Goal: Information Seeking & Learning: Learn about a topic

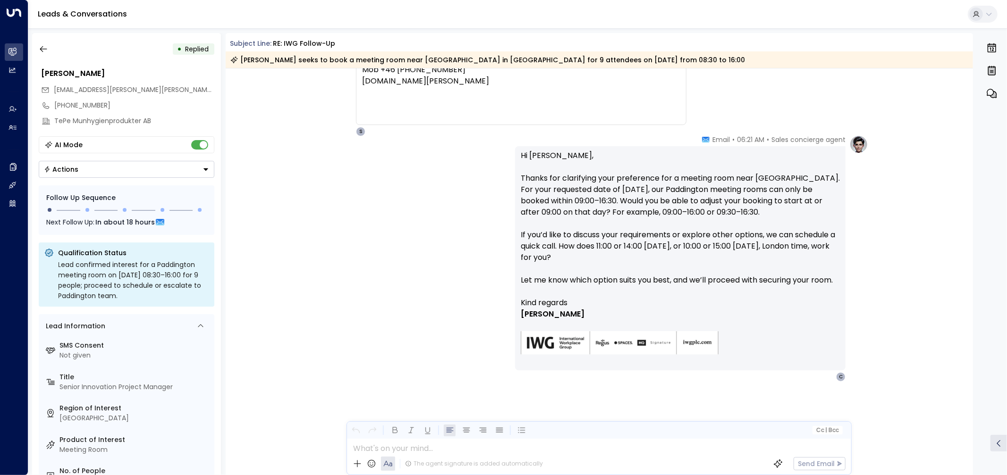
scroll to position [1269, 0]
click at [801, 89] on div "CÖ Carina Östman • 06:18 AM • Email Sorry for being unclear! We would like to b…" at bounding box center [600, 24] width 535 height 224
drag, startPoint x: 734, startPoint y: 135, endPoint x: 752, endPoint y: 138, distance: 18.1
click at [752, 138] on span "06:21 AM" at bounding box center [750, 139] width 27 height 9
copy span "06:21"
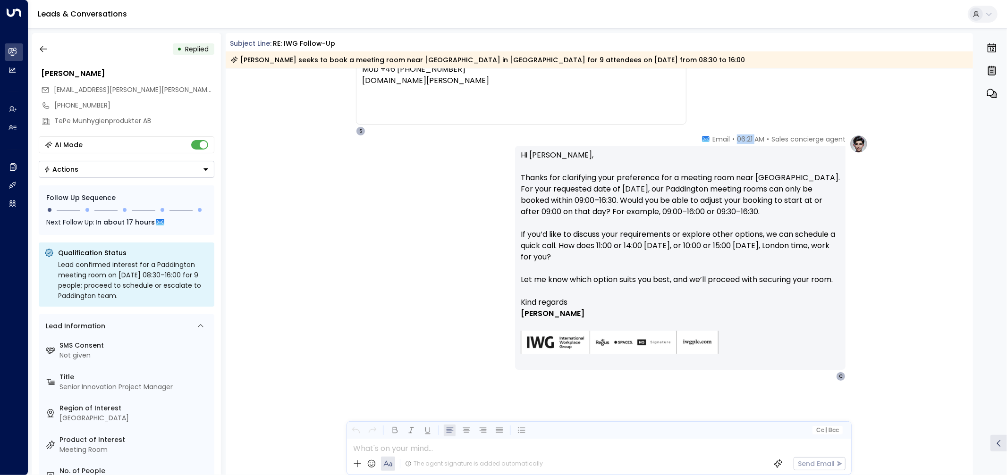
scroll to position [1268, 0]
click at [795, 121] on div "CÖ Carina Östman • 06:18 AM • Email Sorry for being unclear! We would like to b…" at bounding box center [600, 24] width 535 height 224
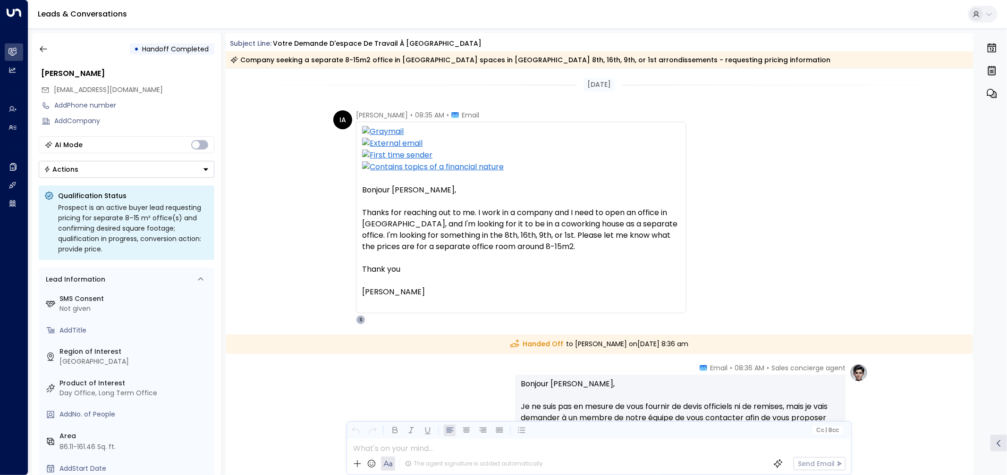
drag, startPoint x: 487, startPoint y: 300, endPoint x: 362, endPoint y: 190, distance: 166.5
click at [362, 190] on div "Bonjour Julien, Thanks for reaching out to me. I work in a company and I need t…" at bounding box center [521, 217] width 318 height 183
click at [362, 190] on div "Bonjour Julien, Thanks for reaching out to me. I work in a company and I need t…" at bounding box center [521, 241] width 318 height 113
drag, startPoint x: 362, startPoint y: 190, endPoint x: 473, endPoint y: 291, distance: 150.7
click at [473, 291] on div "Bonjour Julien, Thanks for reaching out to me. I work in a company and I need t…" at bounding box center [521, 241] width 318 height 113
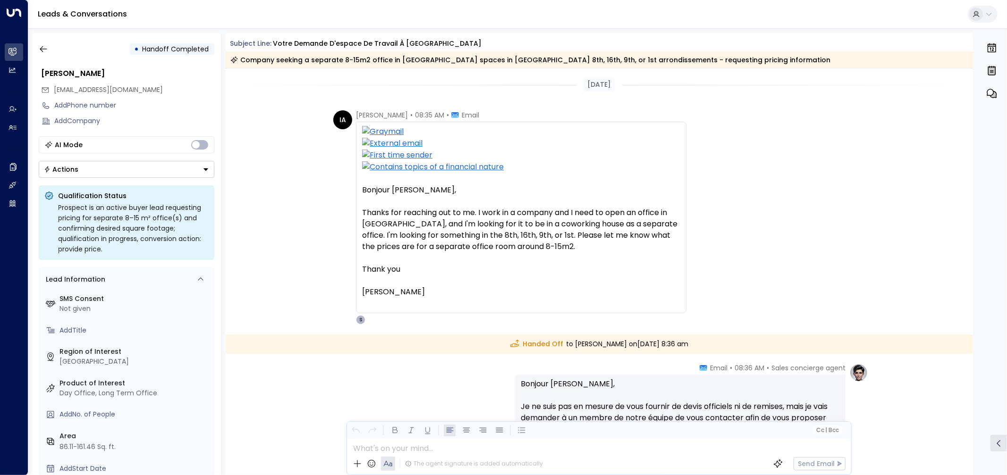
click at [473, 291] on div "Isabella D Abolrous" at bounding box center [521, 291] width 318 height 11
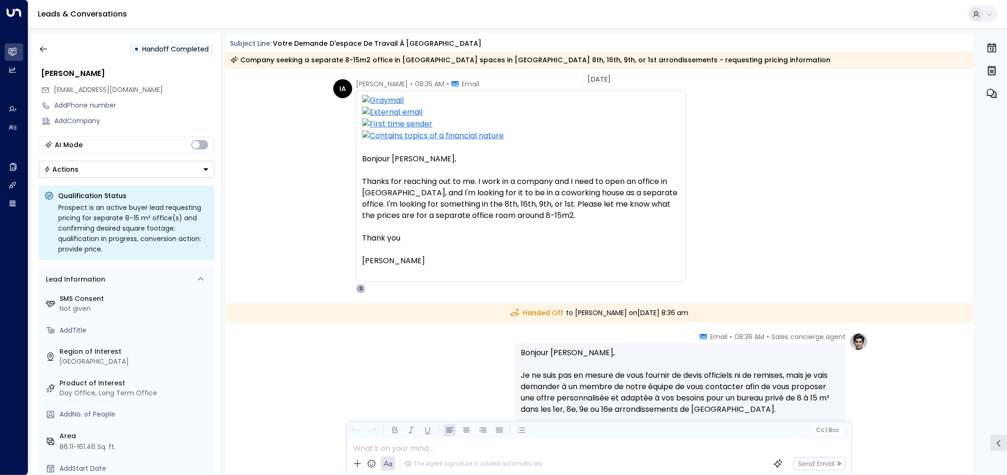
scroll to position [26, 0]
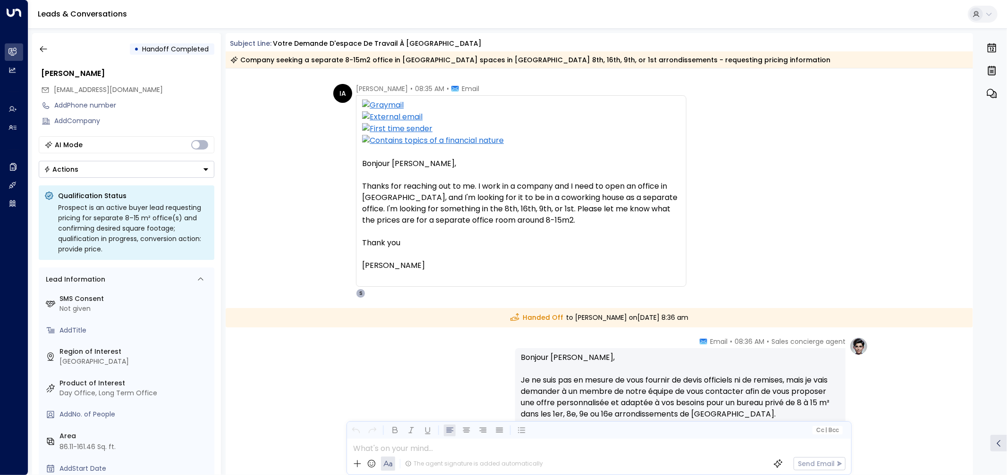
click at [989, 50] on icon "button" at bounding box center [991, 47] width 11 height 11
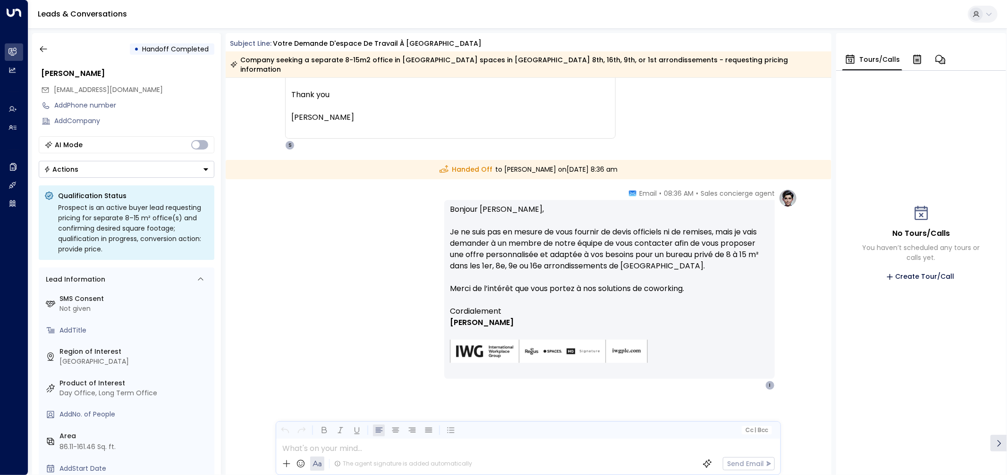
scroll to position [183, 0]
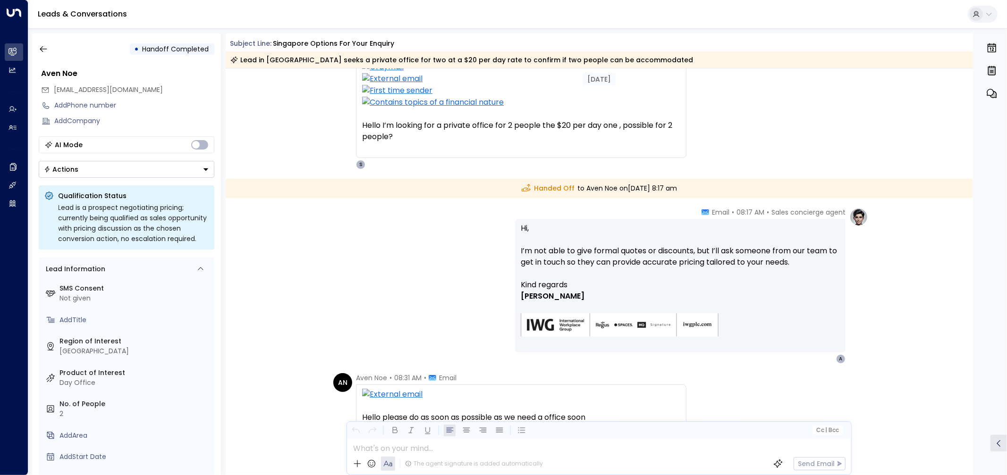
scroll to position [134, 0]
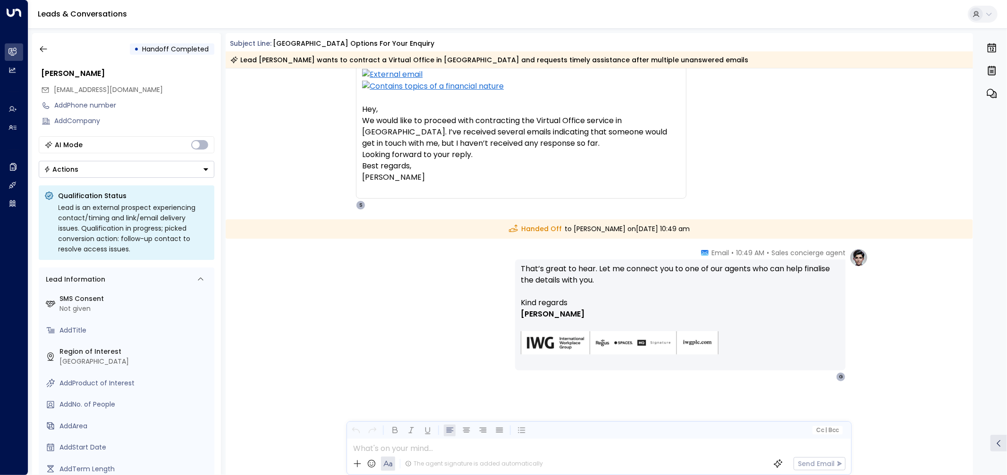
scroll to position [69, 0]
click at [985, 49] on button "0" at bounding box center [992, 48] width 16 height 21
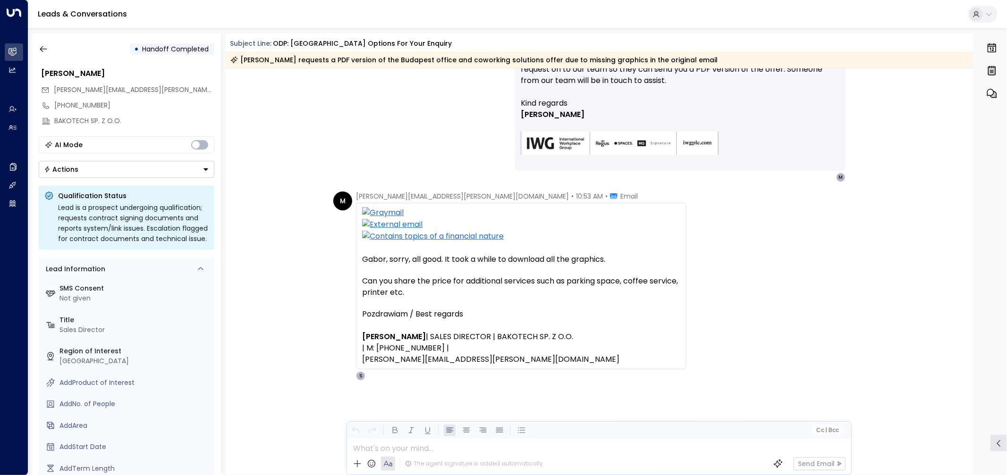
scroll to position [334, 0]
drag, startPoint x: 357, startPoint y: 266, endPoint x: 599, endPoint y: 267, distance: 242.6
click at [599, 267] on div "Gabor, sorry, all good. It took a while to download all the graphics. Can you s…" at bounding box center [521, 287] width 330 height 167
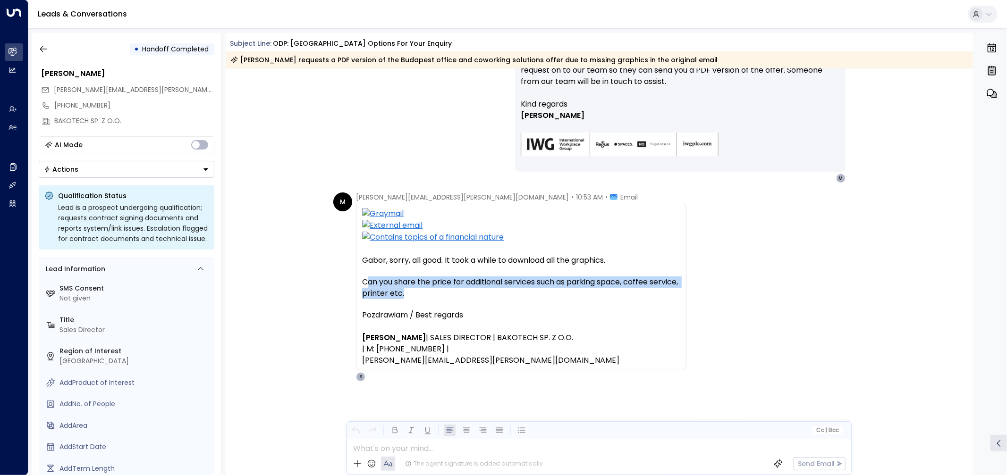
drag, startPoint x: 537, startPoint y: 293, endPoint x: 366, endPoint y: 281, distance: 170.8
click at [366, 281] on div "Can you share the price for additional services such as parking space, coffee s…" at bounding box center [521, 288] width 318 height 23
click at [366, 280] on div "Can you share the price for additional services such as parking space, coffee s…" at bounding box center [521, 288] width 318 height 23
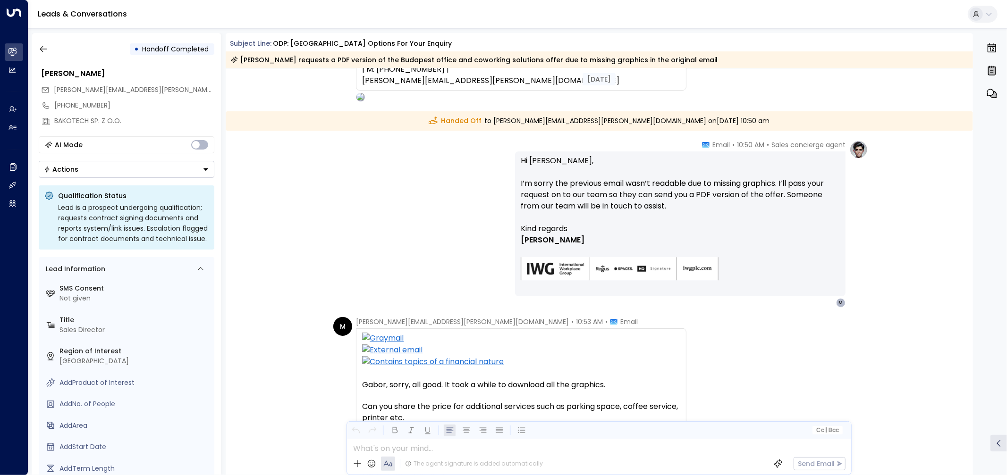
scroll to position [177, 0]
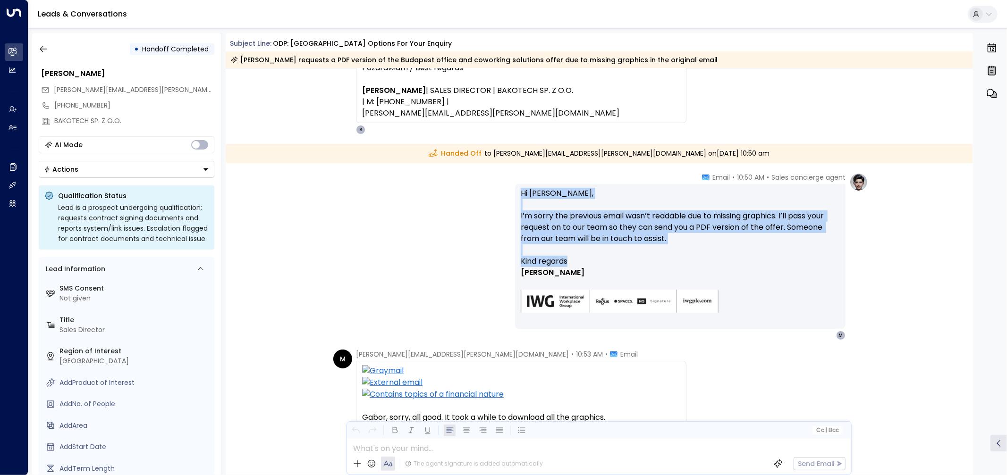
drag, startPoint x: 521, startPoint y: 192, endPoint x: 622, endPoint y: 258, distance: 120.7
click at [622, 258] on div "Hi Marcin, I’m sorry the previous email wasn’t readable due to missing graphics…" at bounding box center [680, 256] width 319 height 137
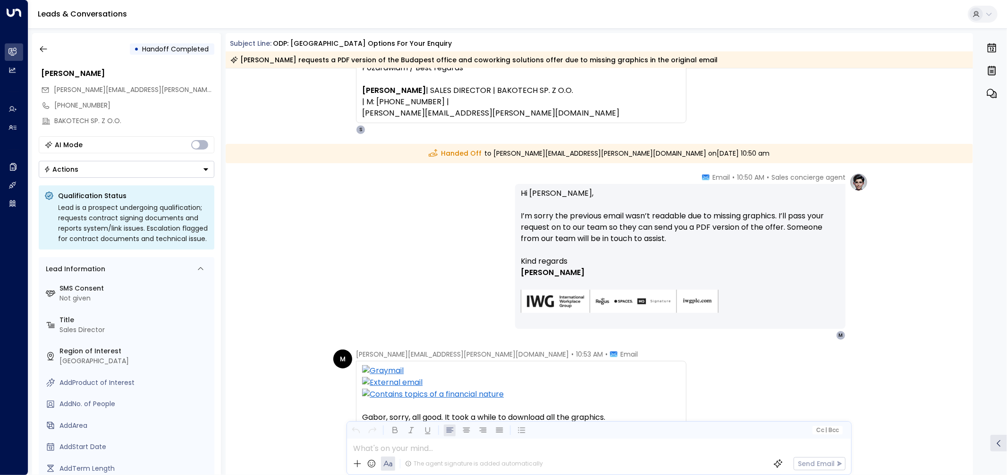
click at [622, 258] on p "Kind regards" at bounding box center [680, 261] width 319 height 11
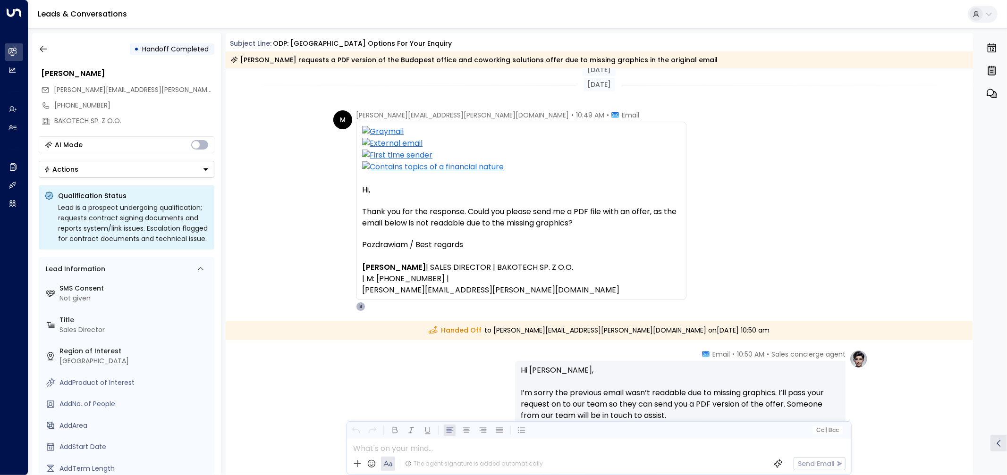
scroll to position [335, 0]
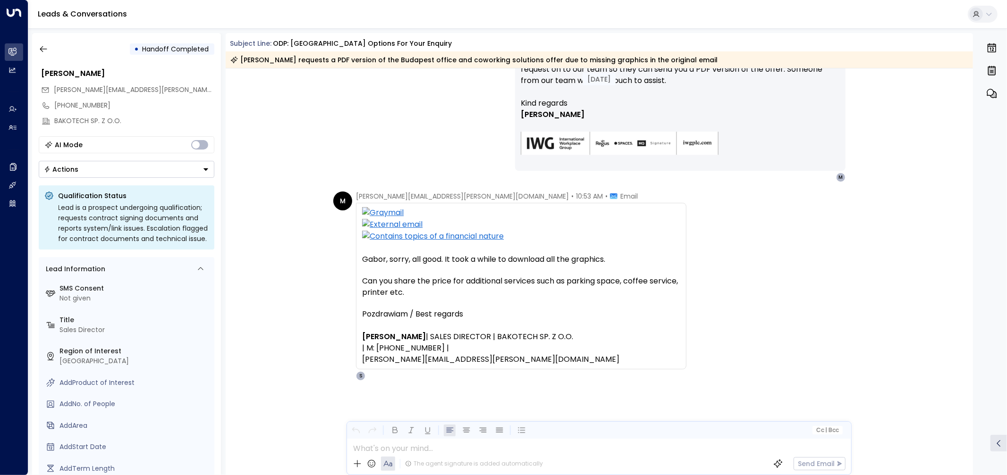
click at [763, 257] on div "M Marcin.Latocha@bakotech.com • 10:53 AM • Email Gabor, sorry, all good. It too…" at bounding box center [600, 286] width 535 height 189
click at [993, 48] on icon "button" at bounding box center [991, 47] width 8 height 9
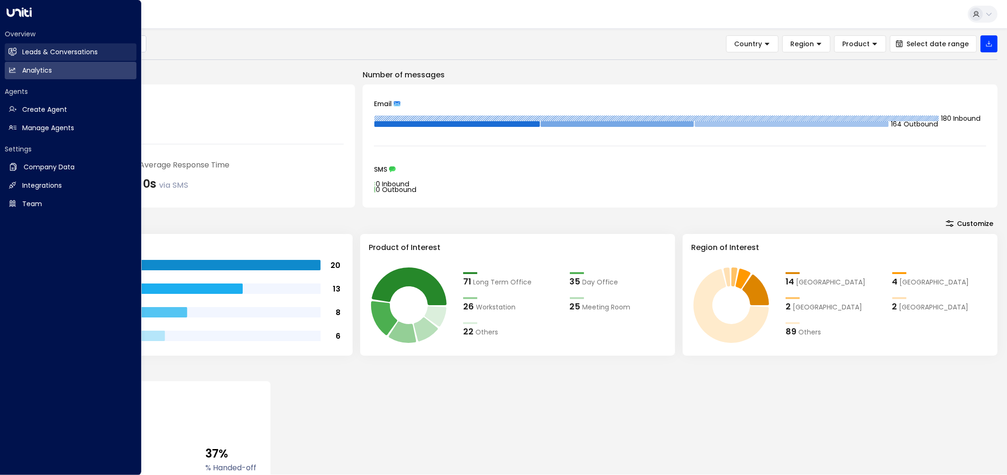
click at [34, 55] on h2 "Leads & Conversations" at bounding box center [60, 52] width 76 height 10
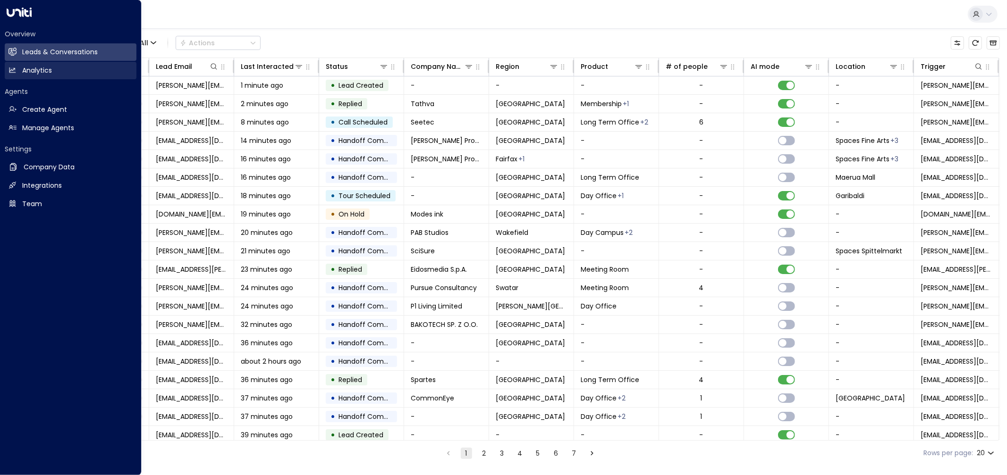
click at [43, 74] on h2 "Analytics" at bounding box center [37, 71] width 30 height 10
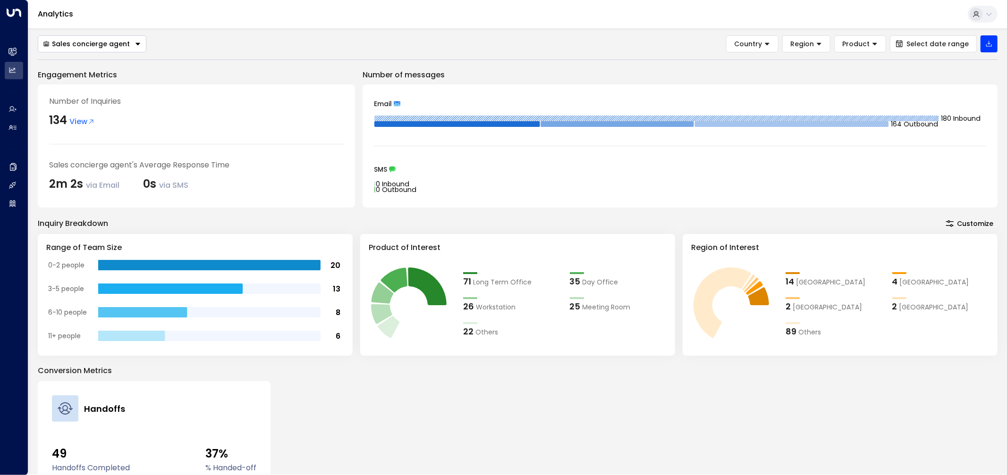
click at [307, 55] on div "Sales concierge agent Country Region Product Select date range Engagement Metri…" at bounding box center [517, 313] width 959 height 556
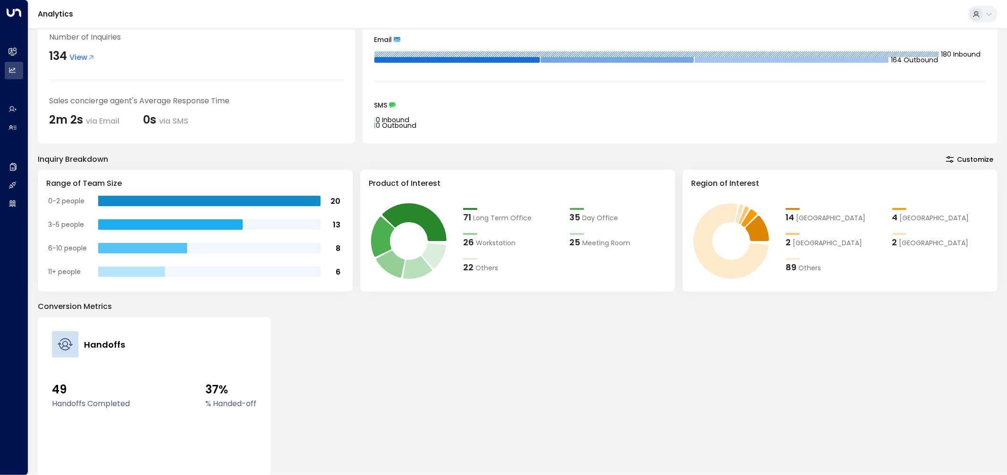
scroll to position [124, 0]
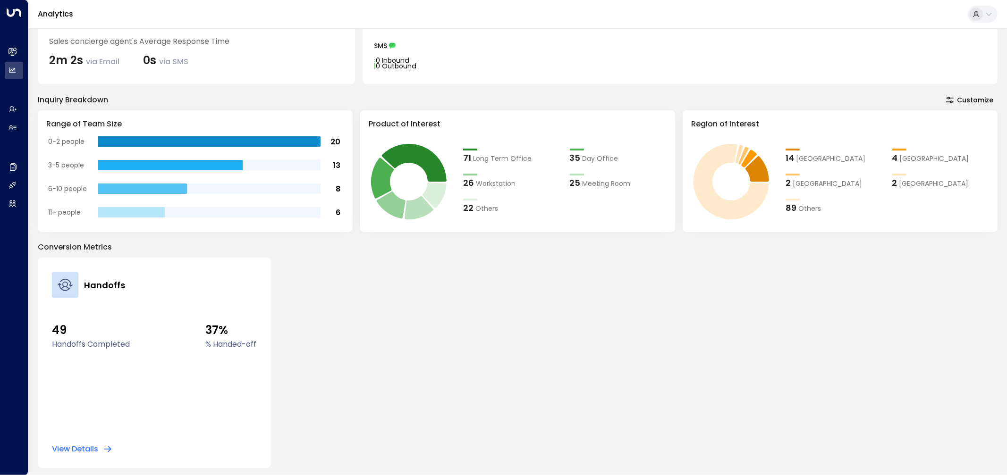
click at [499, 364] on div "Handoffs 49 Handoffs Completed 37% % Handed-off View Details" at bounding box center [517, 363] width 959 height 210
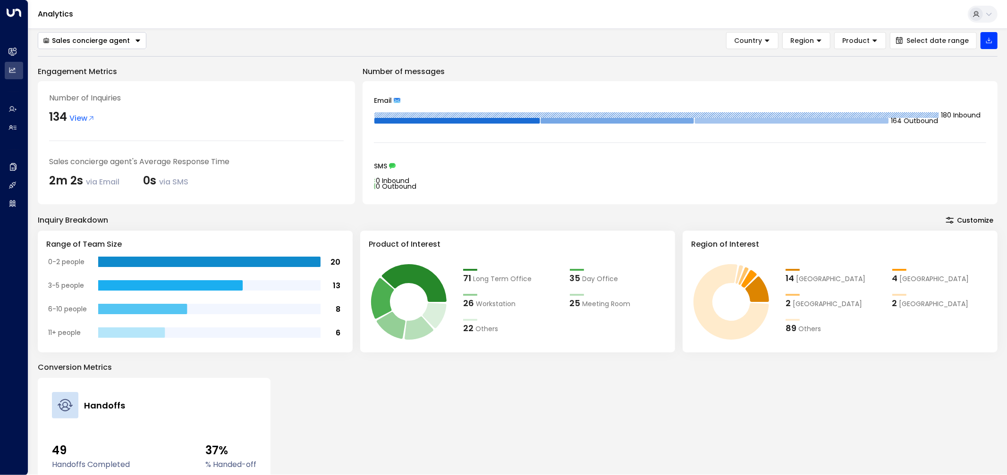
scroll to position [0, 0]
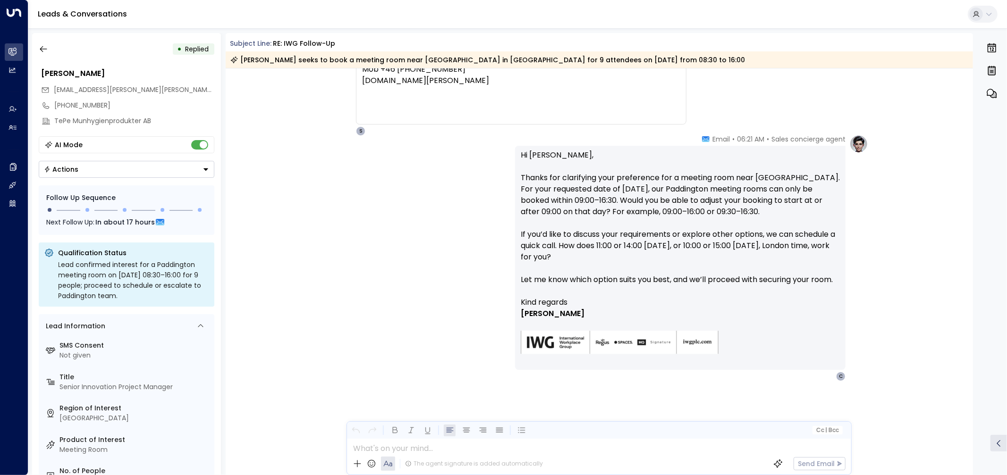
scroll to position [1268, 0]
drag, startPoint x: 597, startPoint y: 247, endPoint x: 667, endPoint y: 246, distance: 69.9
click at [667, 246] on p "Hi [PERSON_NAME], Thanks for clarifying your preference for a meeting room near…" at bounding box center [680, 223] width 319 height 147
click at [989, 46] on icon "button" at bounding box center [991, 47] width 8 height 9
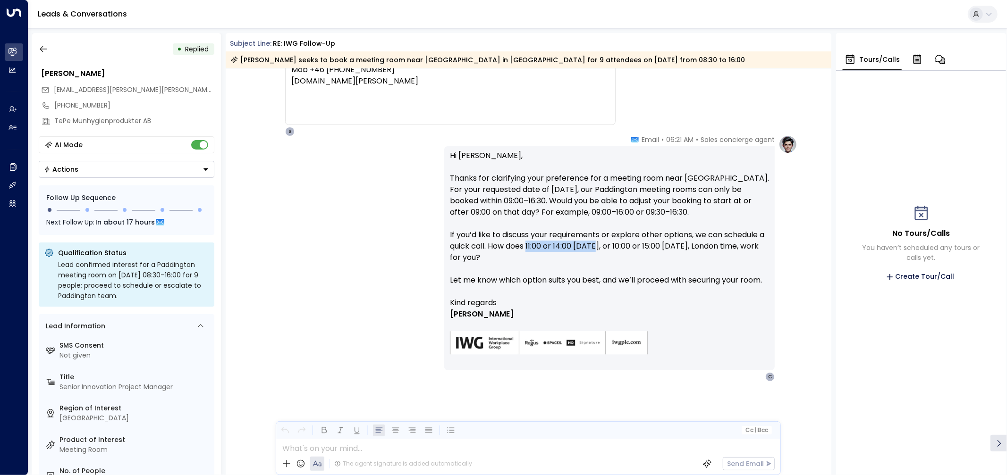
click at [915, 60] on icon "button" at bounding box center [917, 59] width 8 height 9
click at [921, 59] on icon "button" at bounding box center [921, 61] width 6 height 6
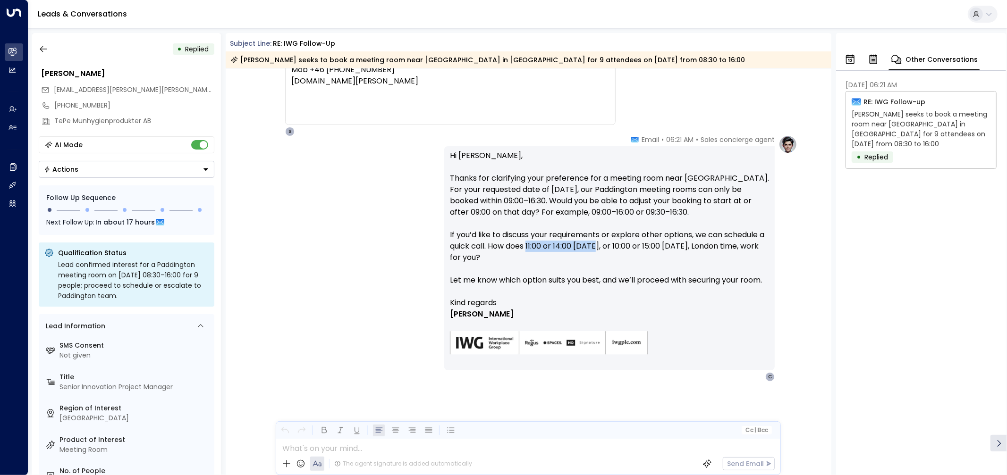
click at [852, 60] on icon "button" at bounding box center [850, 59] width 8 height 9
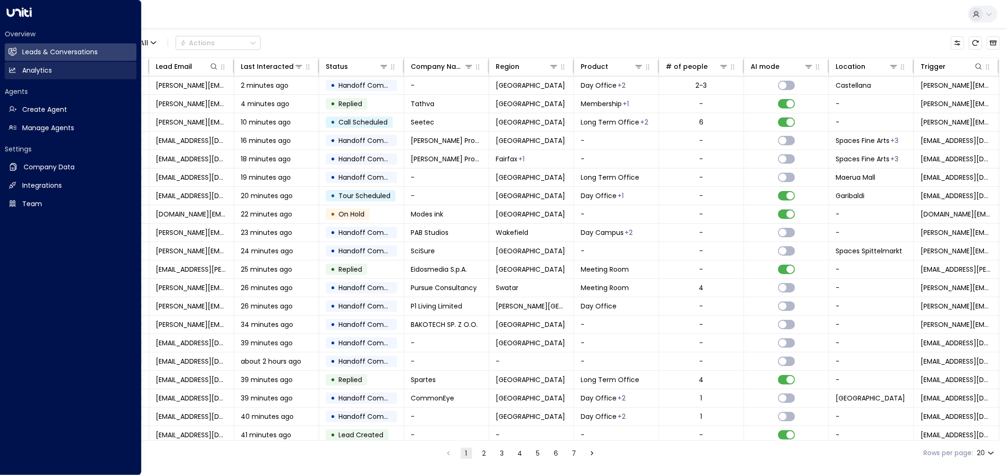
click at [38, 73] on h2 "Analytics" at bounding box center [37, 71] width 30 height 10
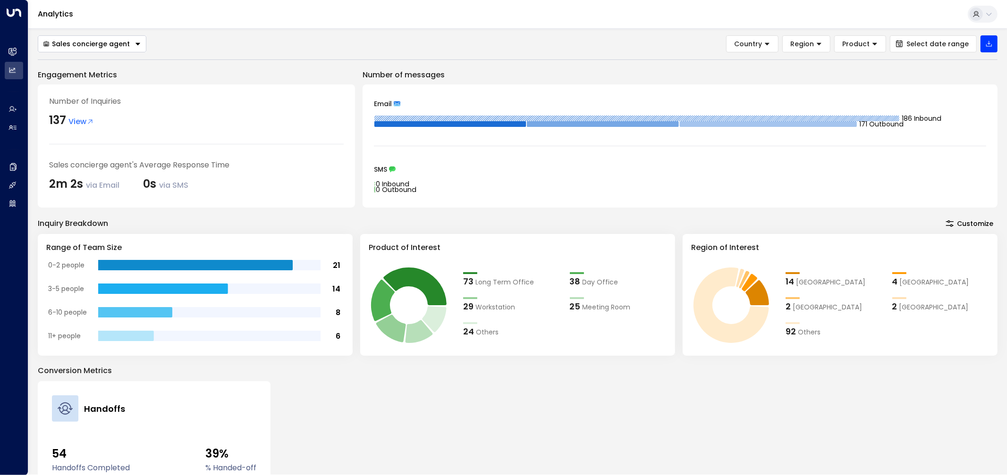
click at [773, 208] on div "Email 186 Inbound 171 Outbound SMS 0 Inbound 0 Outbound" at bounding box center [679, 145] width 635 height 123
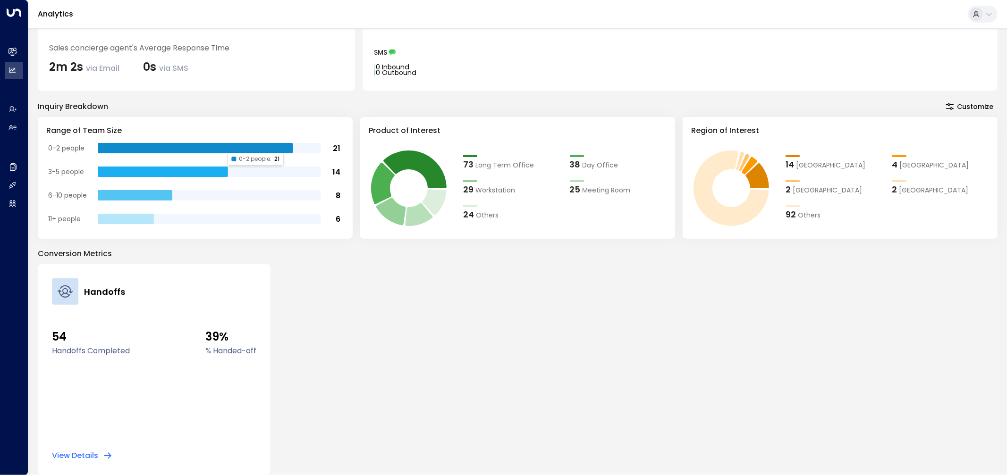
scroll to position [124, 0]
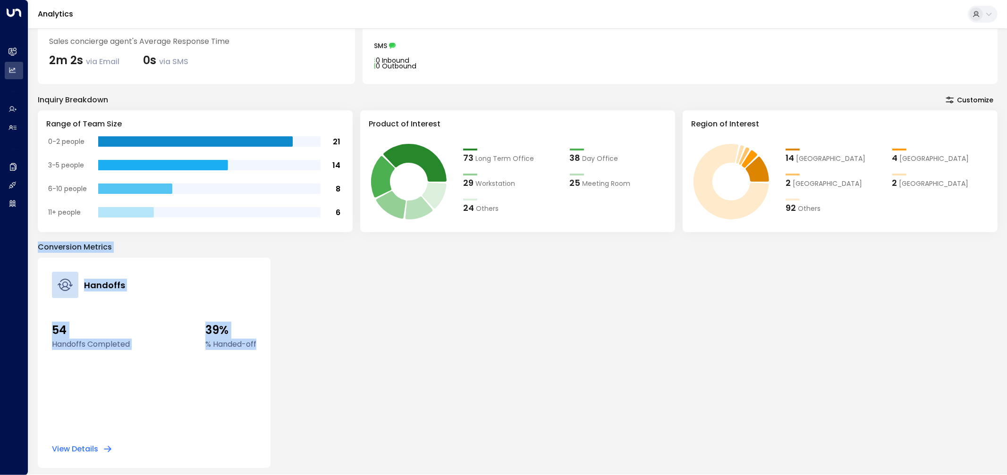
drag, startPoint x: 255, startPoint y: 344, endPoint x: 38, endPoint y: 242, distance: 239.6
click at [38, 242] on div "Conversion Metrics Handoffs 54 Handoffs Completed 39% % Handed-off View Details" at bounding box center [517, 355] width 959 height 227
click at [38, 242] on p "Conversion Metrics" at bounding box center [517, 247] width 959 height 11
drag, startPoint x: 38, startPoint y: 242, endPoint x: 270, endPoint y: 340, distance: 252.5
click at [270, 340] on div "Conversion Metrics Handoffs 54 Handoffs Completed 39% % Handed-off View Details" at bounding box center [517, 355] width 959 height 227
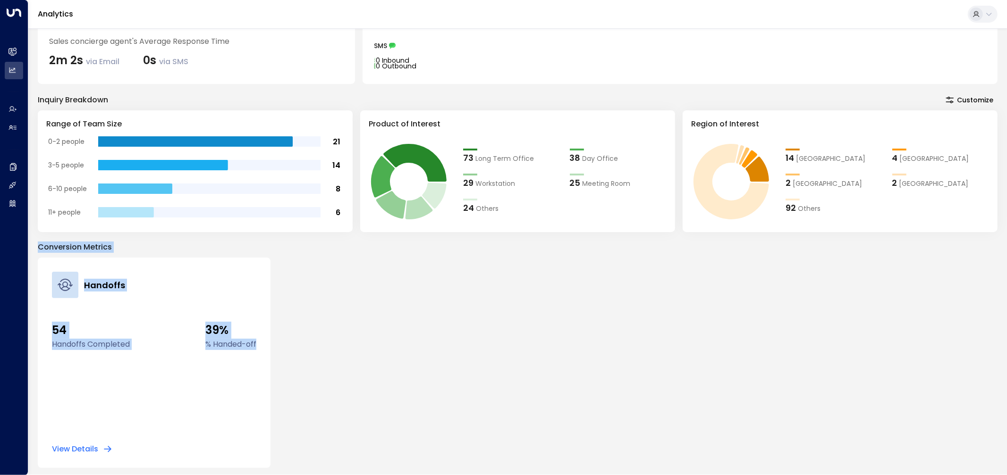
click at [270, 340] on div "Handoffs 54 Handoffs Completed 39% % Handed-off View Details" at bounding box center [517, 363] width 959 height 210
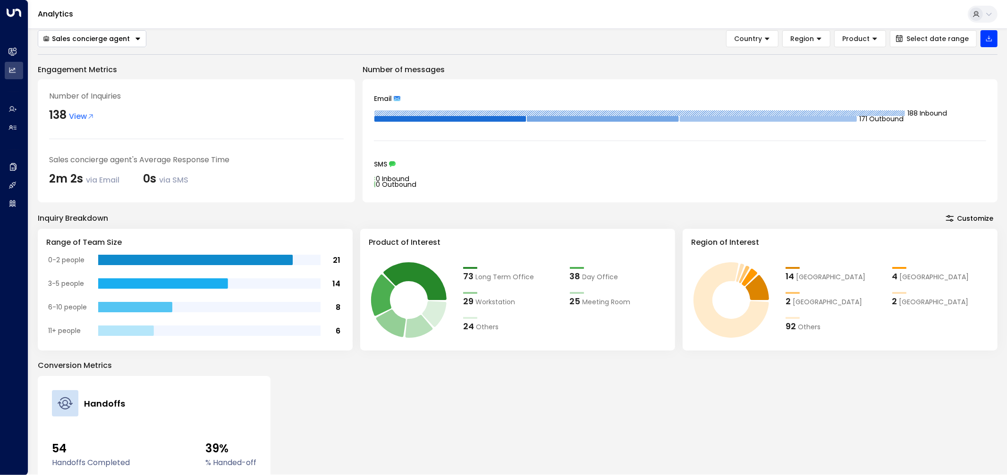
scroll to position [0, 0]
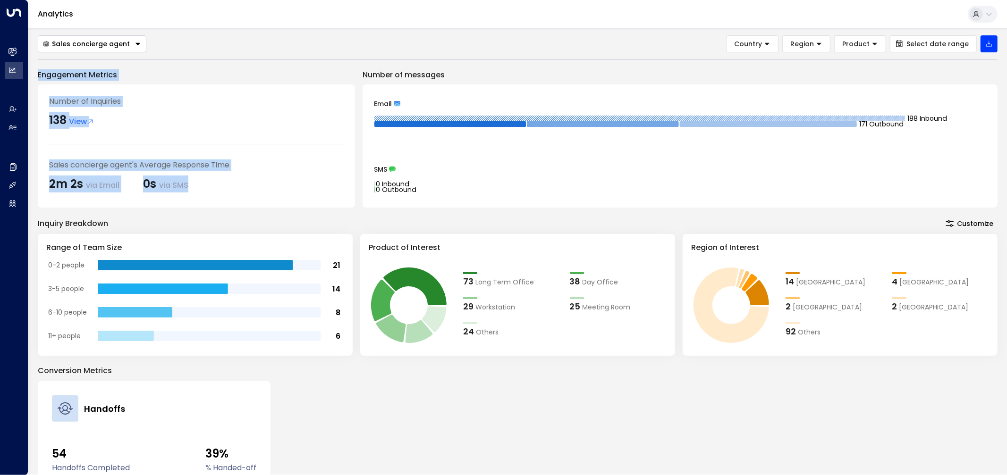
drag, startPoint x: 38, startPoint y: 73, endPoint x: 219, endPoint y: 201, distance: 221.7
click at [219, 201] on div "Engagement Metrics Number of Inquiries 138 View Sales concierge agent's Average…" at bounding box center [196, 138] width 317 height 138
click at [219, 201] on div "Number of Inquiries 138 View Sales concierge agent's Average Response Time 2m 2…" at bounding box center [196, 145] width 317 height 123
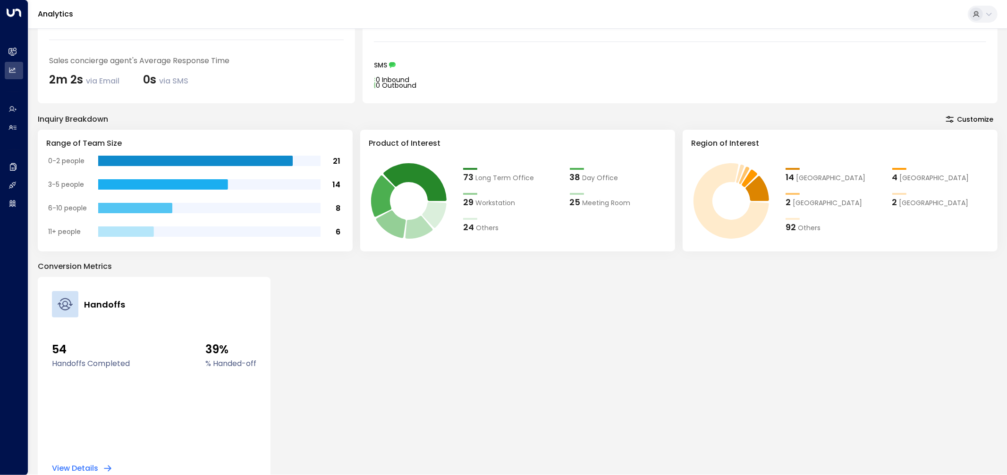
scroll to position [105, 0]
click at [820, 226] on div "92 Others" at bounding box center [833, 226] width 97 height 13
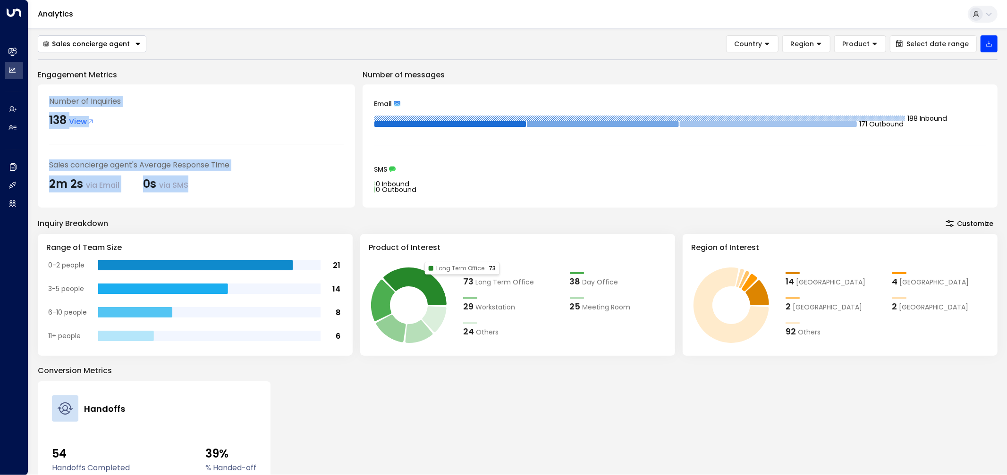
drag, startPoint x: 194, startPoint y: 185, endPoint x: 34, endPoint y: 95, distance: 183.9
click at [34, 95] on div "Sales concierge agent Country Region Product Select date range Engagement Metri…" at bounding box center [517, 251] width 978 height 446
click at [41, 98] on div "Number of Inquiries 138 View Sales concierge agent's Average Response Time 2m 2…" at bounding box center [196, 145] width 317 height 123
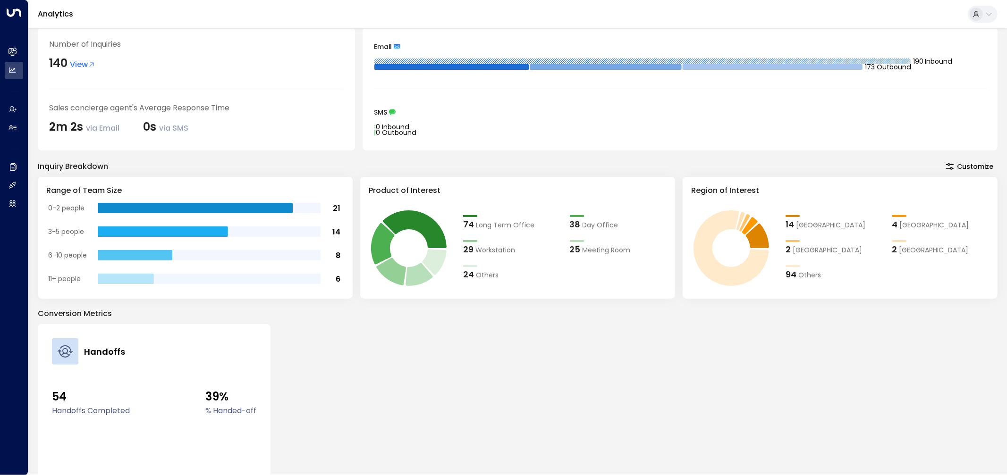
scroll to position [124, 0]
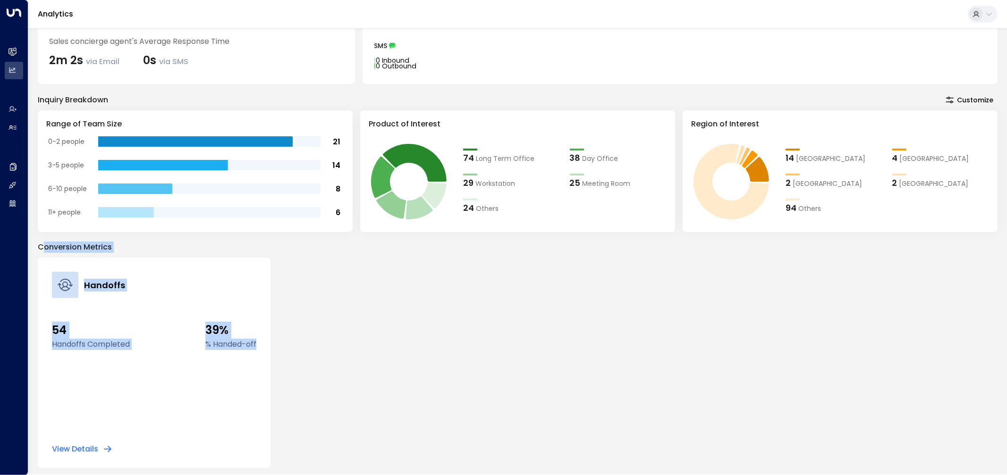
drag, startPoint x: 274, startPoint y: 348, endPoint x: 41, endPoint y: 244, distance: 255.0
click at [41, 244] on div "Conversion Metrics Handoffs 54 Handoffs Completed 39% % Handed-off View Details" at bounding box center [517, 355] width 959 height 227
click at [40, 244] on p "Conversion Metrics" at bounding box center [517, 247] width 959 height 11
drag, startPoint x: 38, startPoint y: 244, endPoint x: 262, endPoint y: 344, distance: 245.3
click at [262, 344] on div "Conversion Metrics Handoffs 54 Handoffs Completed 39% % Handed-off View Details" at bounding box center [517, 355] width 959 height 227
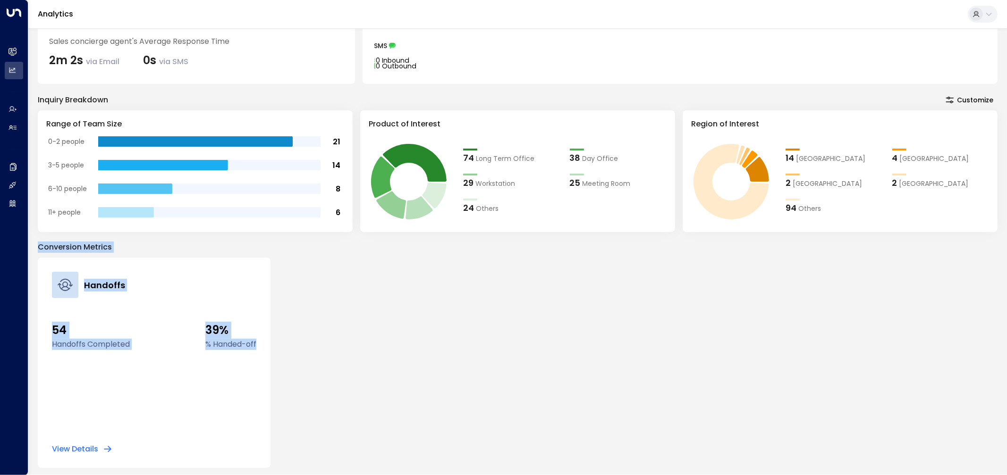
click at [262, 344] on div "Handoffs 54 Handoffs Completed 39% % Handed-off View Details" at bounding box center [154, 363] width 233 height 210
drag, startPoint x: 262, startPoint y: 346, endPoint x: 32, endPoint y: 246, distance: 250.9
click at [32, 246] on div "Sales concierge agent Country Region Product Select date range Engagement Metri…" at bounding box center [517, 251] width 978 height 446
drag, startPoint x: 38, startPoint y: 245, endPoint x: 218, endPoint y: 461, distance: 280.1
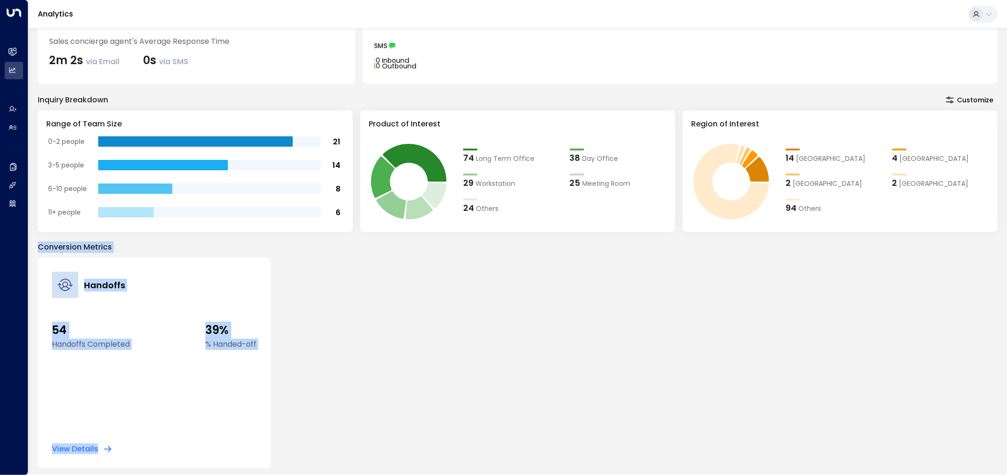
click at [219, 464] on div "Conversion Metrics Handoffs 54 Handoffs Completed 39% % Handed-off View Details" at bounding box center [517, 355] width 959 height 227
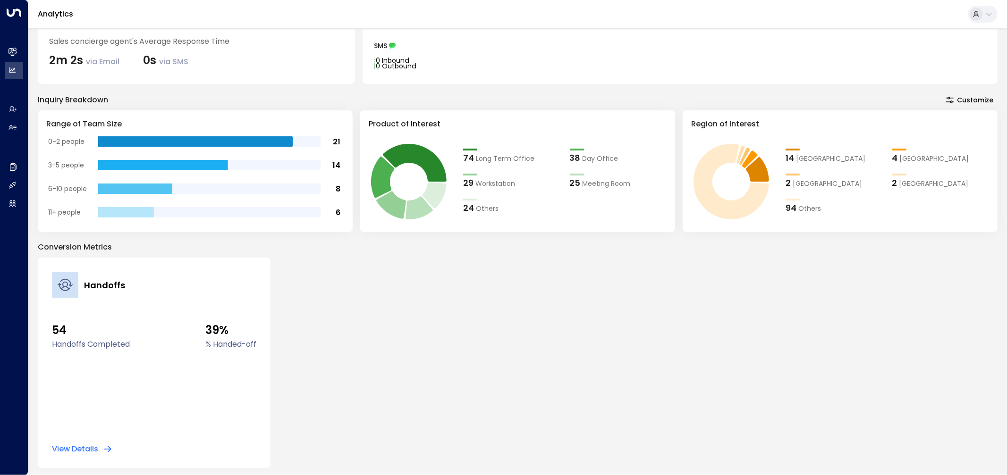
click at [216, 458] on div "Handoffs 54 Handoffs Completed 39% % Handed-off View Details" at bounding box center [154, 363] width 233 height 210
click at [484, 345] on div "Handoffs 54 Handoffs Completed 39% % Handed-off View Details" at bounding box center [517, 363] width 959 height 210
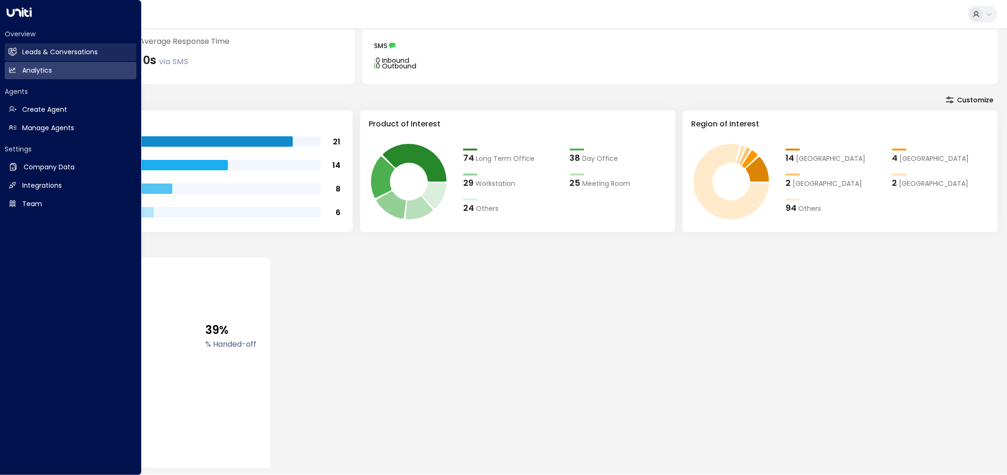
click at [12, 43] on link "Leads & Conversations Leads & Conversations" at bounding box center [71, 51] width 132 height 17
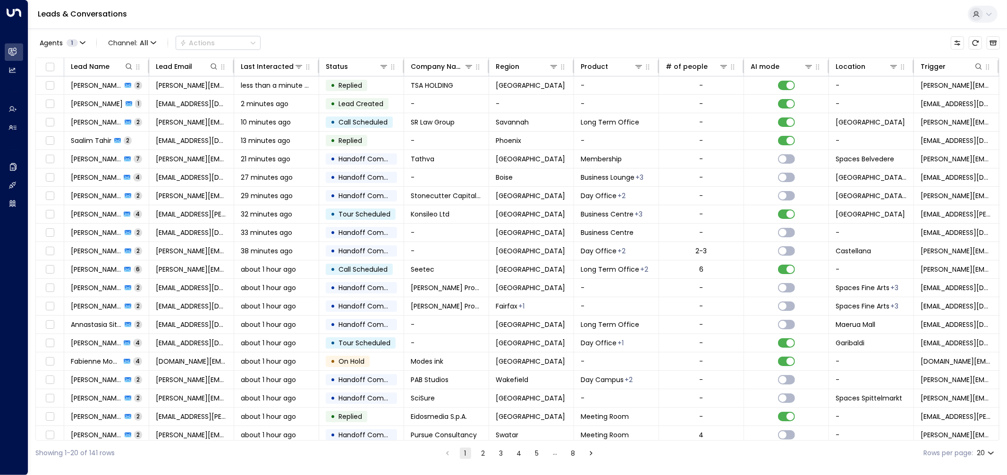
click at [704, 35] on div "Agents 1 Channel: All Actions" at bounding box center [517, 43] width 964 height 20
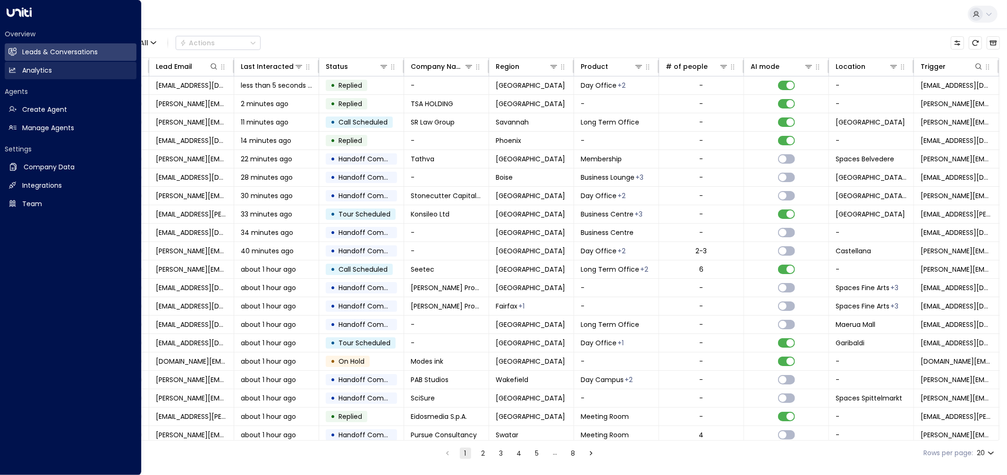
click at [20, 71] on link "Analytics Analytics" at bounding box center [71, 70] width 132 height 17
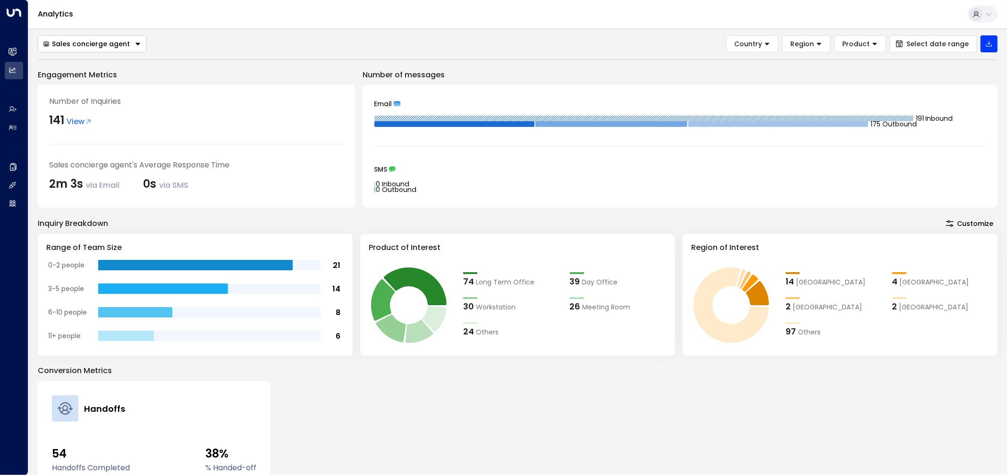
click at [432, 56] on div "Sales concierge agent Country Region Product Select date range Engagement Metri…" at bounding box center [517, 313] width 959 height 556
click at [428, 224] on div "Inquiry Breakdown Customize" at bounding box center [517, 223] width 959 height 13
drag, startPoint x: 364, startPoint y: 78, endPoint x: 443, endPoint y: 181, distance: 129.2
click at [443, 181] on div "Number of messages Email 191 Inbound 175 Outbound SMS 0 Inbound 0 Outbound" at bounding box center [679, 138] width 635 height 138
click at [444, 182] on icon "0 Inbound 0 Outbound" at bounding box center [680, 186] width 612 height 19
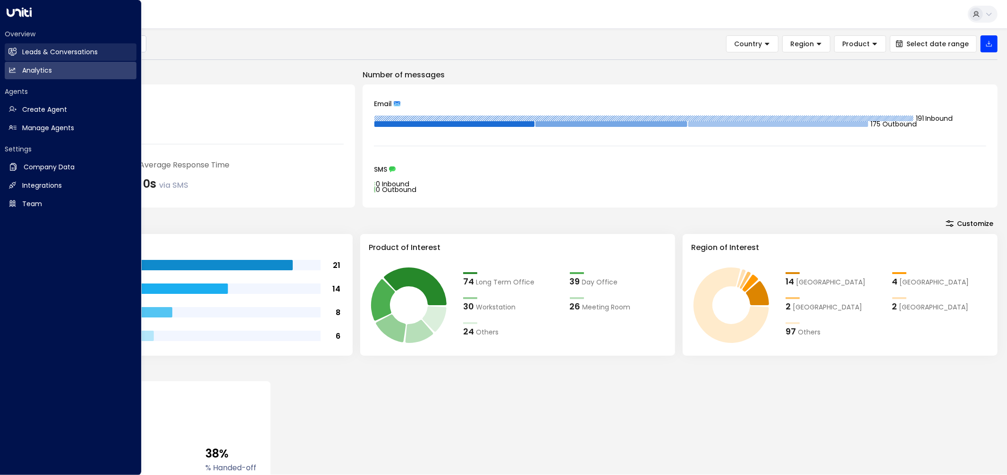
click at [58, 58] on link "Leads & Conversations Leads & Conversations" at bounding box center [71, 51] width 132 height 17
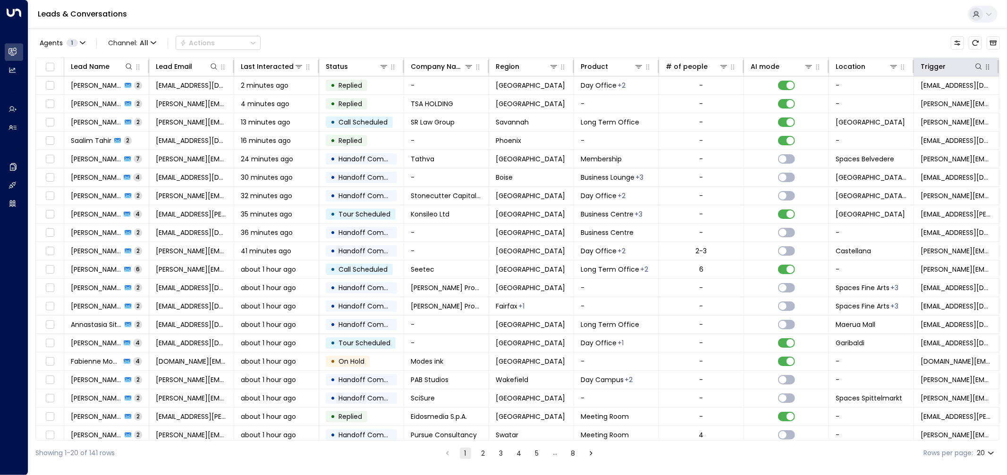
click at [987, 69] on icon "button" at bounding box center [988, 67] width 8 height 8
click at [977, 69] on icon at bounding box center [979, 67] width 8 height 8
click at [941, 97] on input "text" at bounding box center [935, 100] width 130 height 17
click at [906, 32] on div "Agents 1 Channel: All Actions Lead Name Lead Email Last Interacted Status Compa…" at bounding box center [517, 246] width 964 height 437
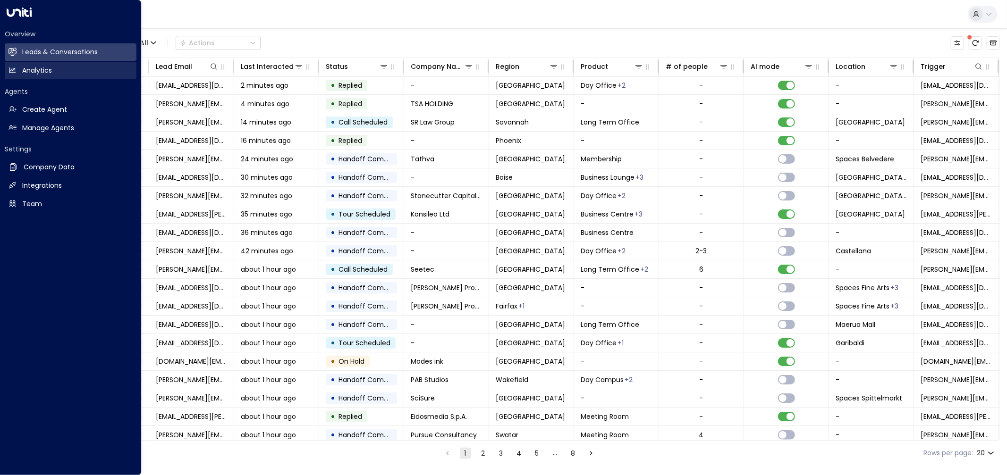
click at [25, 73] on h2 "Analytics" at bounding box center [37, 71] width 30 height 10
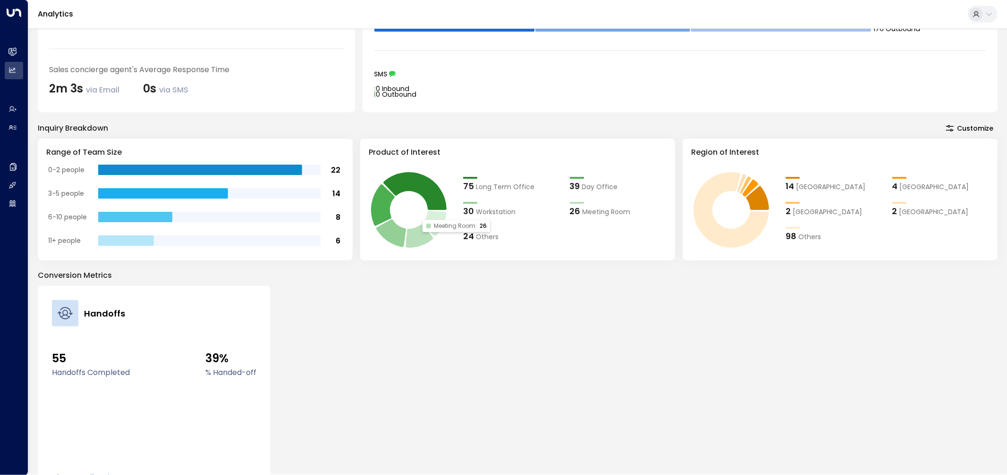
scroll to position [71, 0]
